Goal: Transaction & Acquisition: Purchase product/service

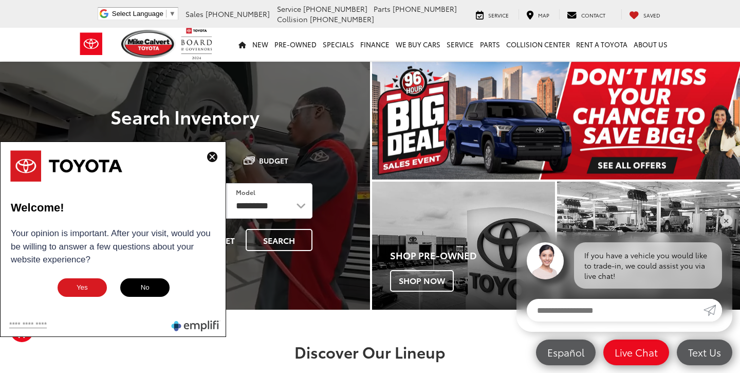
click at [212, 161] on img at bounding box center [212, 157] width 10 height 10
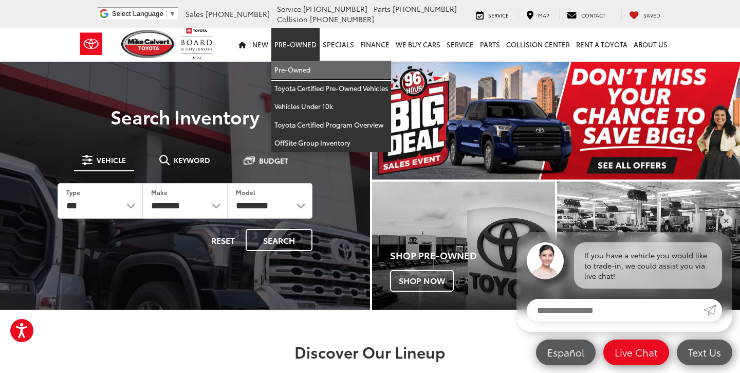
click at [302, 72] on link "Pre-Owned" at bounding box center [331, 70] width 120 height 19
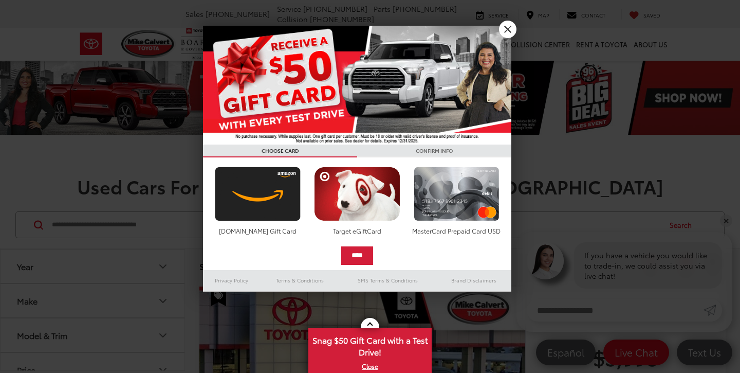
click at [509, 31] on link "X" at bounding box center [507, 29] width 17 height 17
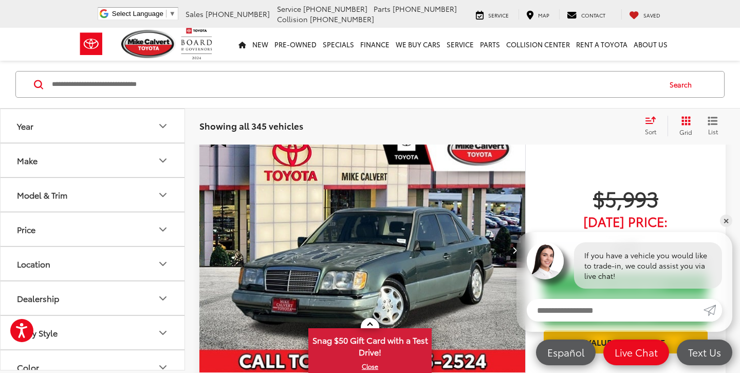
scroll to position [170, 0]
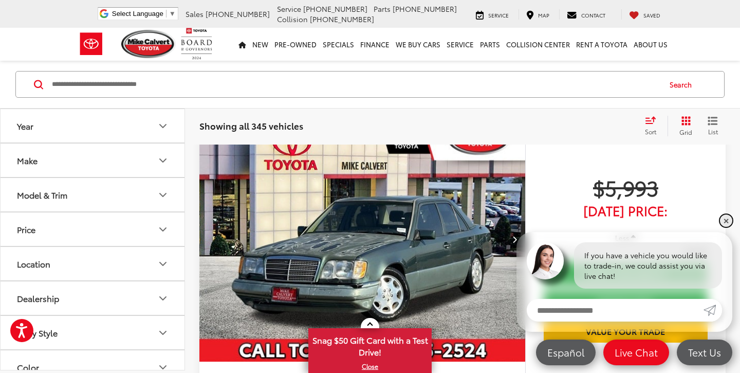
click at [729, 219] on link "✕" at bounding box center [726, 220] width 12 height 12
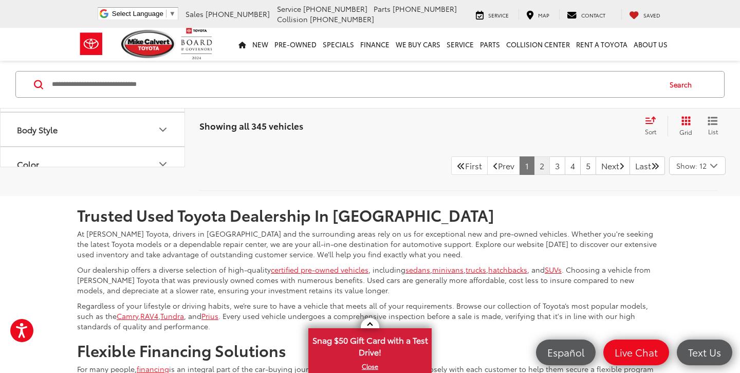
click at [534, 175] on link "2" at bounding box center [542, 165] width 16 height 19
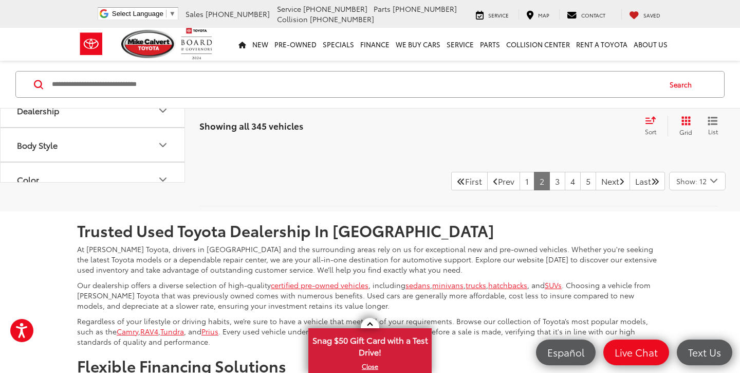
scroll to position [4783, 0]
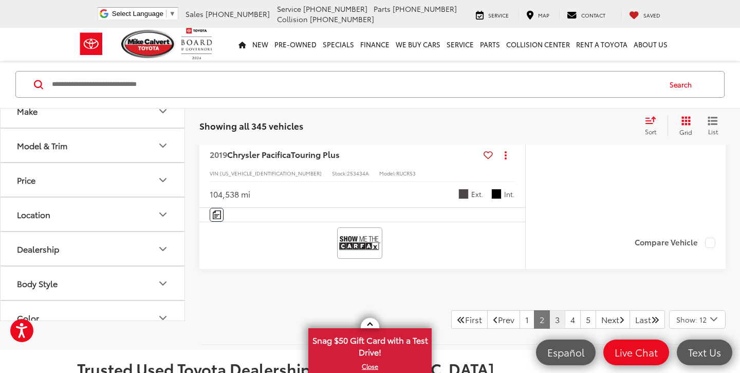
click at [549, 314] on link "3" at bounding box center [557, 319] width 16 height 19
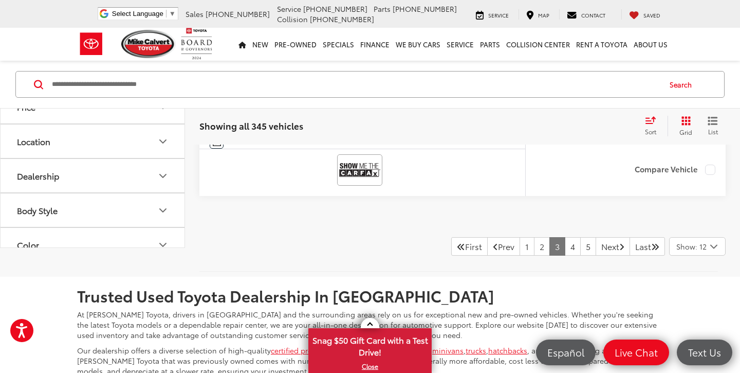
scroll to position [4786, 0]
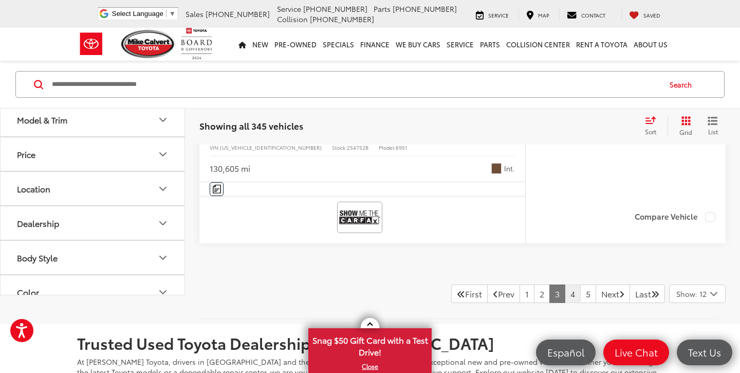
click at [565, 290] on link "4" at bounding box center [573, 293] width 16 height 19
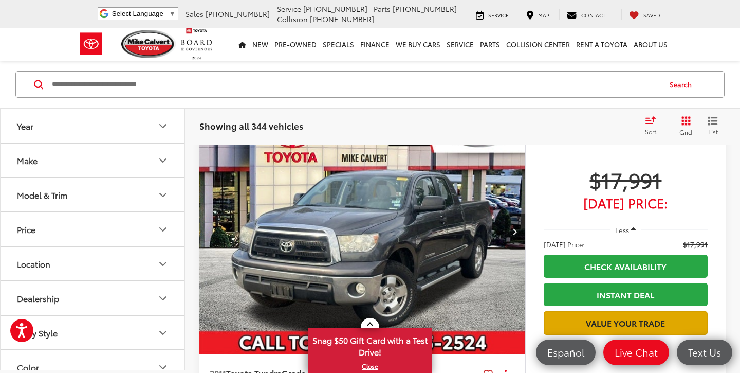
scroll to position [4626, 0]
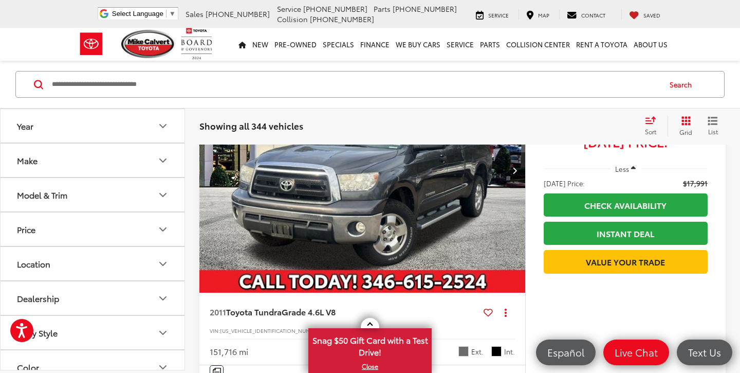
click at [329, 308] on span "Grade 4.6L V8" at bounding box center [309, 311] width 54 height 12
